Goal: Communication & Community: Connect with others

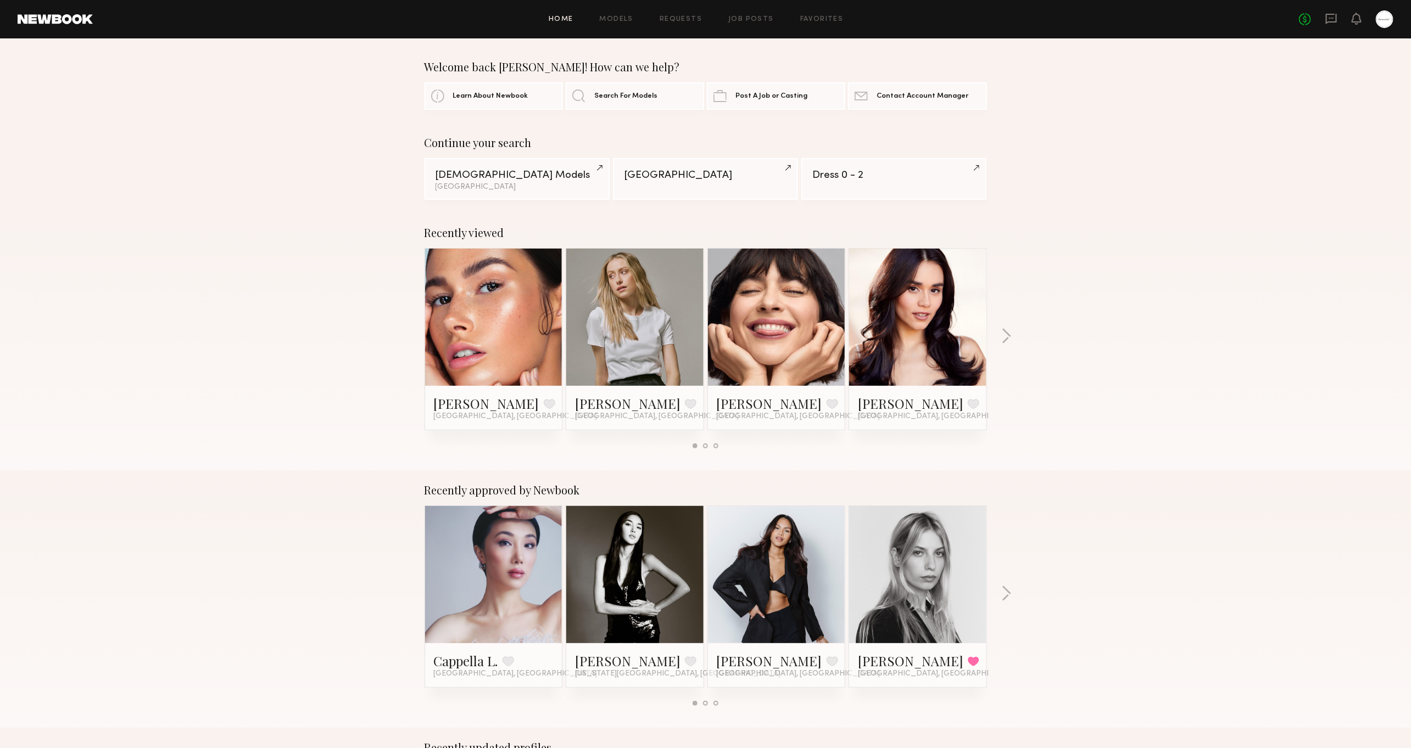
click at [1339, 16] on div "No fees up to $5,000" at bounding box center [1346, 19] width 94 height 18
click at [1334, 20] on icon at bounding box center [1331, 19] width 12 height 12
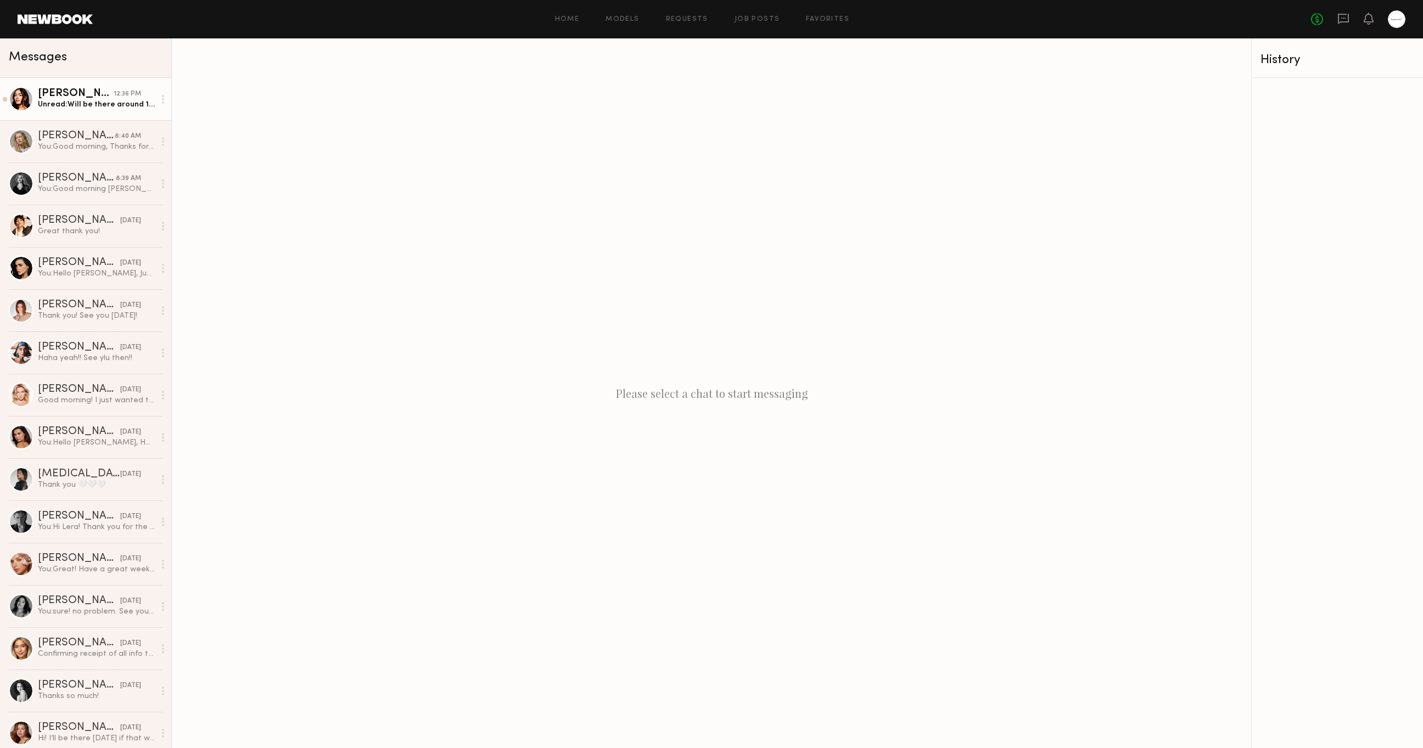
click at [97, 112] on link "[PERSON_NAME] 12:36 PM Unread: Will be there around 1:15, see you soon!" at bounding box center [85, 99] width 171 height 42
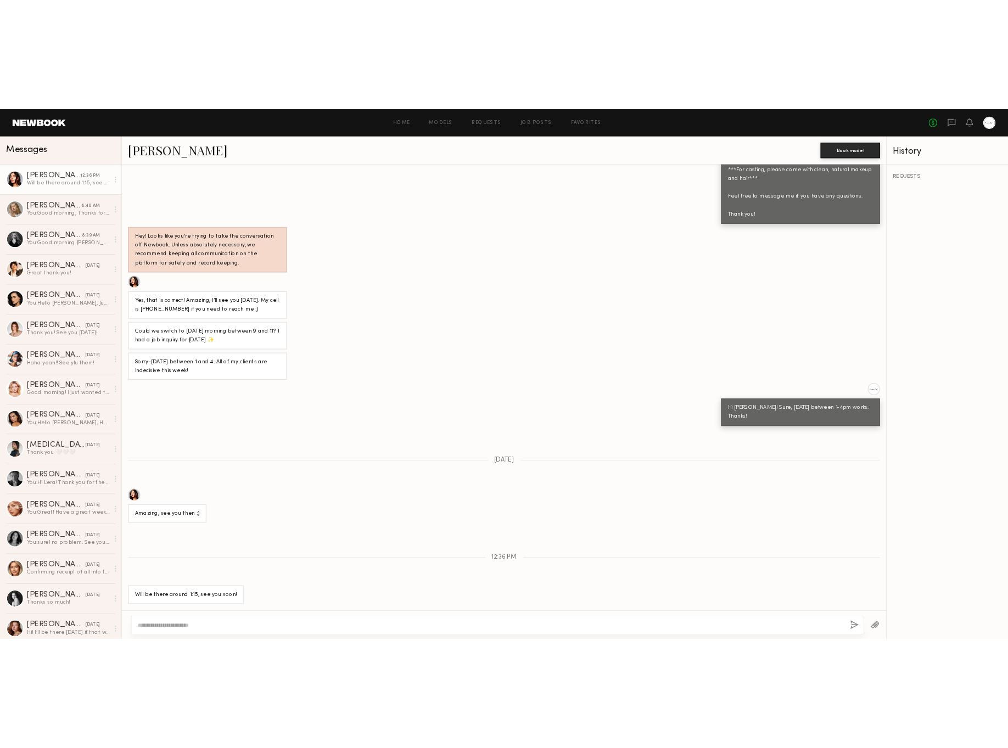
scroll to position [586, 0]
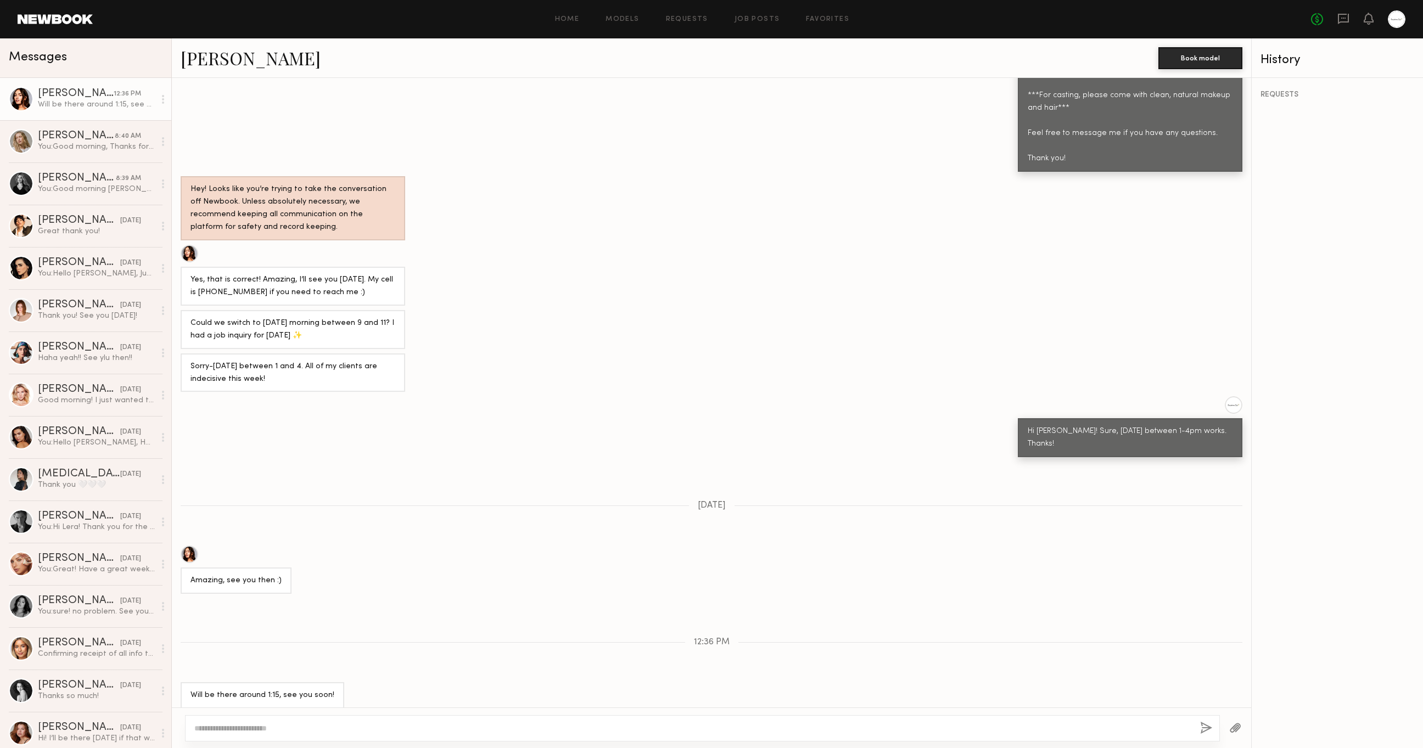
click at [430, 728] on textarea at bounding box center [692, 728] width 997 height 11
click at [435, 732] on textarea at bounding box center [692, 728] width 997 height 11
